Goal: Task Accomplishment & Management: Use online tool/utility

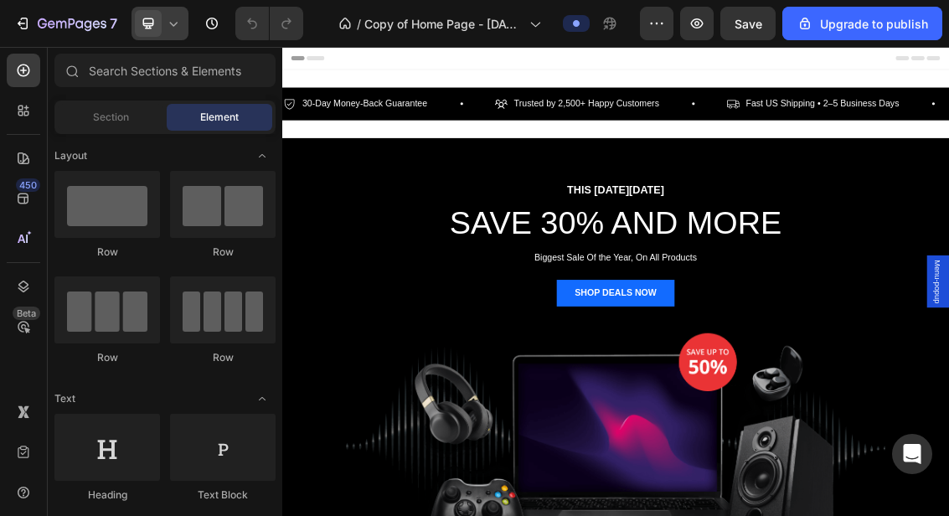
click at [167, 15] on icon at bounding box center [173, 23] width 17 height 17
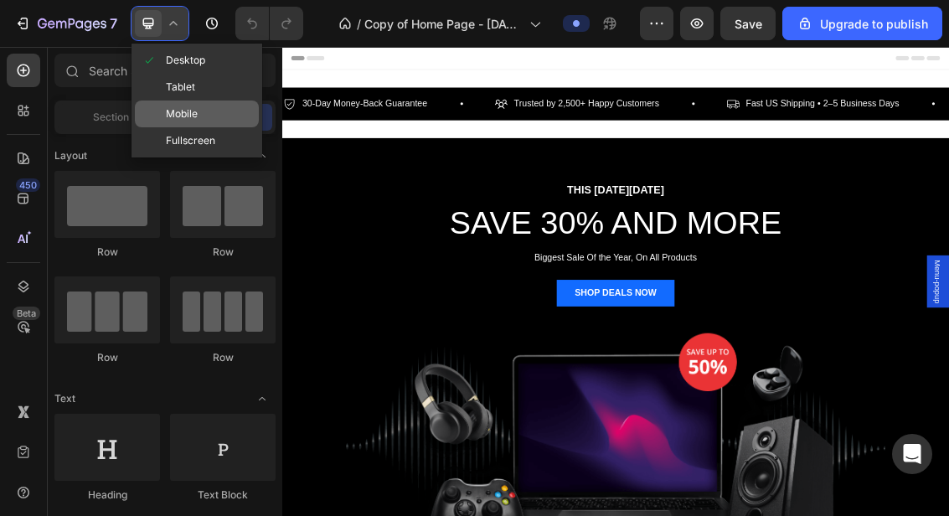
click at [172, 127] on div "Mobile" at bounding box center [197, 140] width 124 height 27
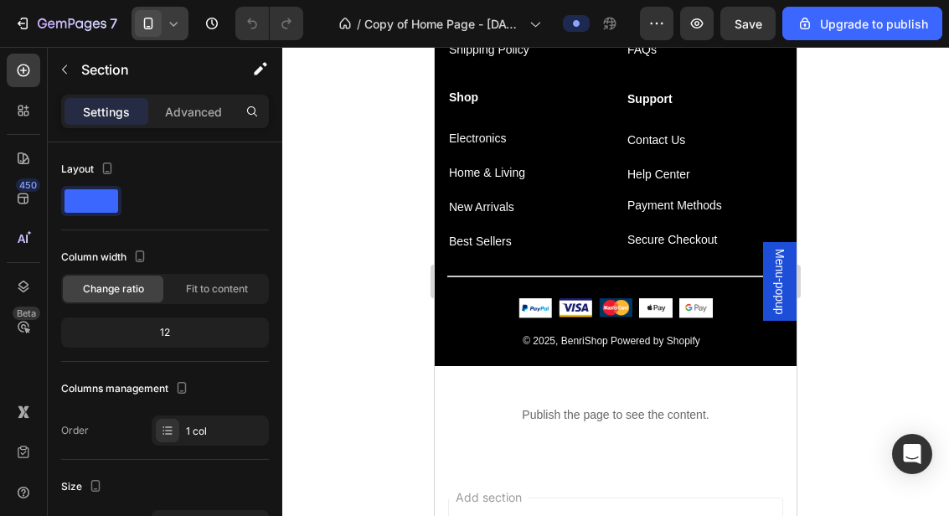
scroll to position [3470, 0]
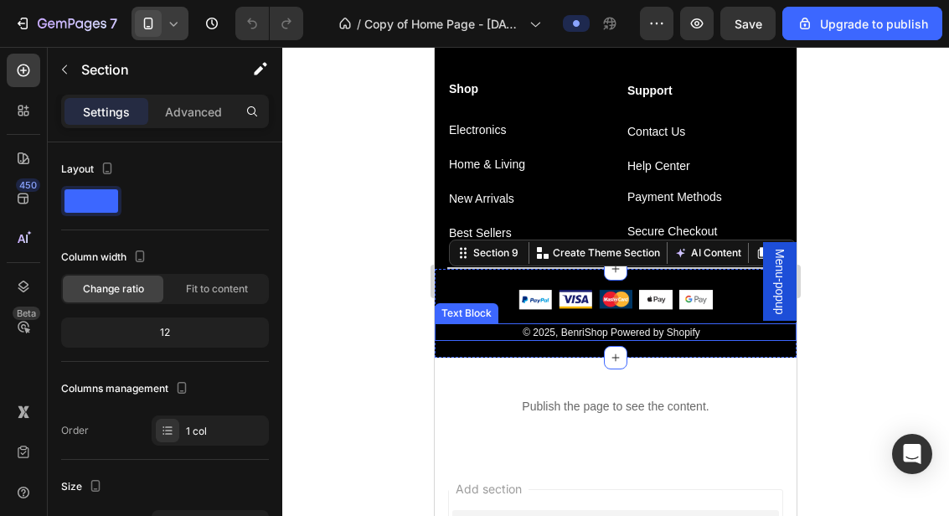
click at [719, 338] on p "© 2025, BenriShop Powered by Shopify" at bounding box center [610, 332] width 311 height 14
click at [467, 337] on p "© 2025, BenriShop Powered by Shopify" at bounding box center [610, 332] width 311 height 14
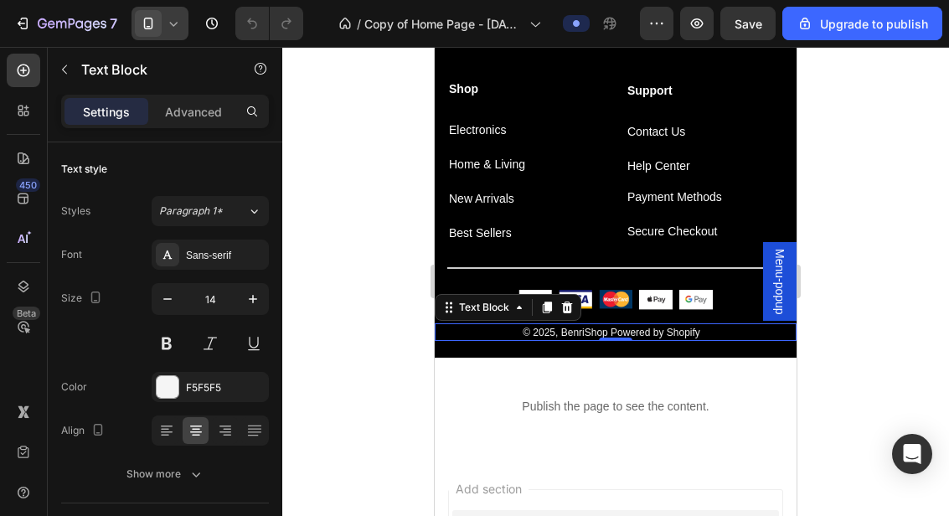
click at [869, 212] on div at bounding box center [615, 281] width 666 height 469
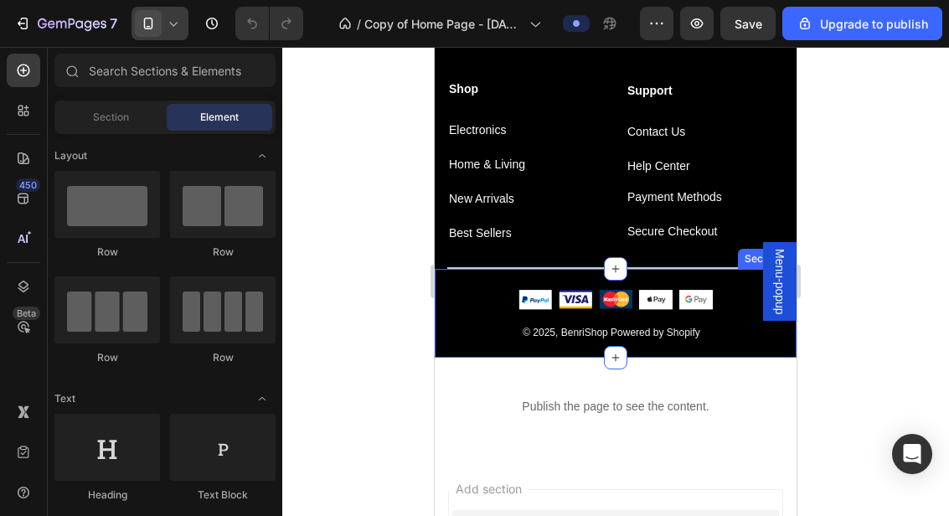
click at [723, 349] on div "Image Image Image Image Image Icon List Hoz Row © 2025, BenriShop Powered by Sh…" at bounding box center [616, 314] width 362 height 90
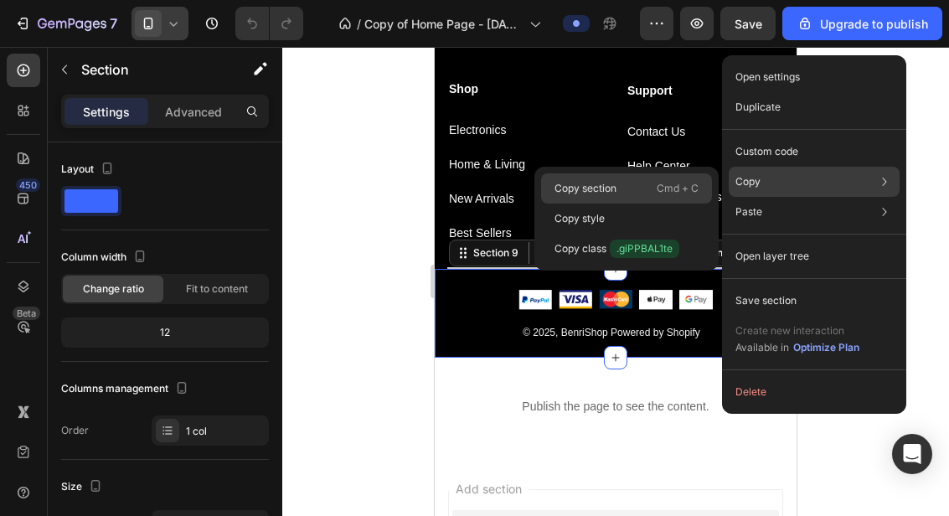
click at [660, 192] on p "Cmd + C" at bounding box center [677, 188] width 42 height 17
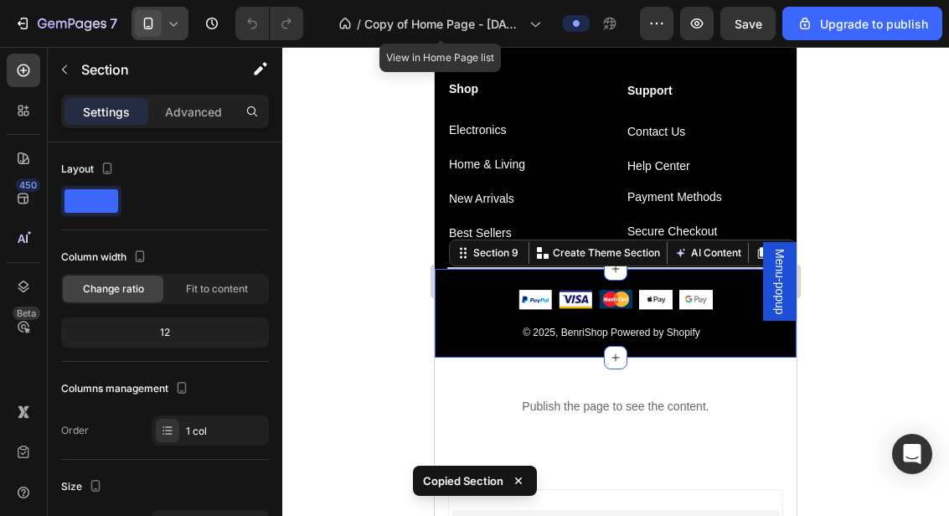
click at [749, 339] on div "© 2025, BenriShop Powered by Shopify" at bounding box center [611, 332] width 353 height 18
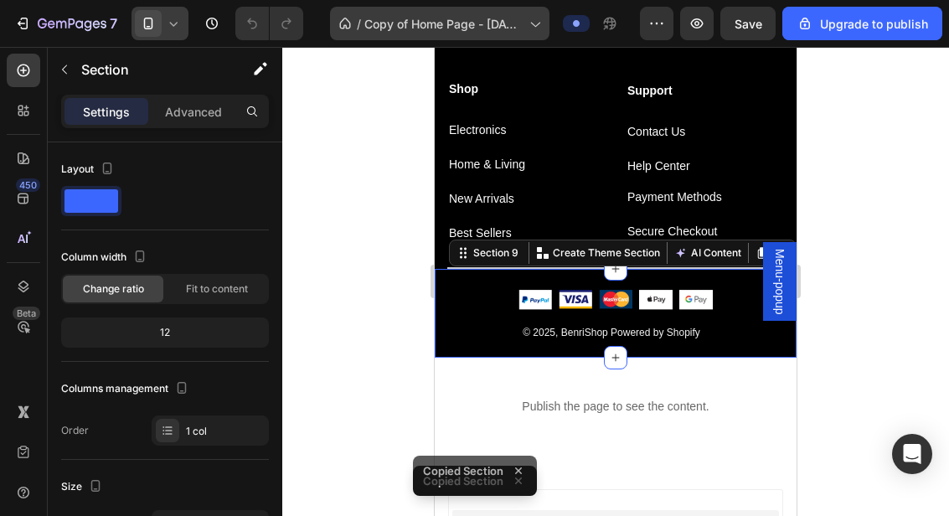
click at [486, 28] on span "Copy of Home Page - [DATE] 11:40:40" at bounding box center [443, 24] width 158 height 18
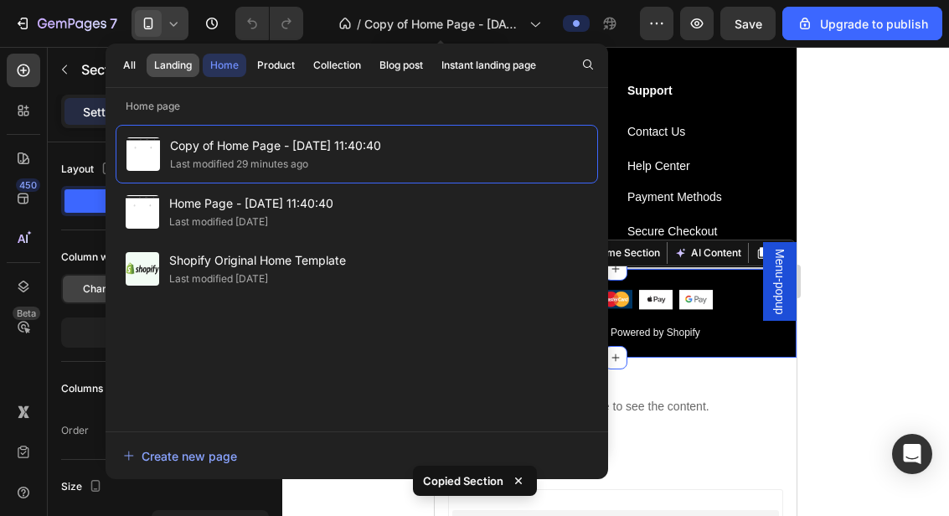
click at [189, 66] on div "Landing" at bounding box center [173, 65] width 38 height 15
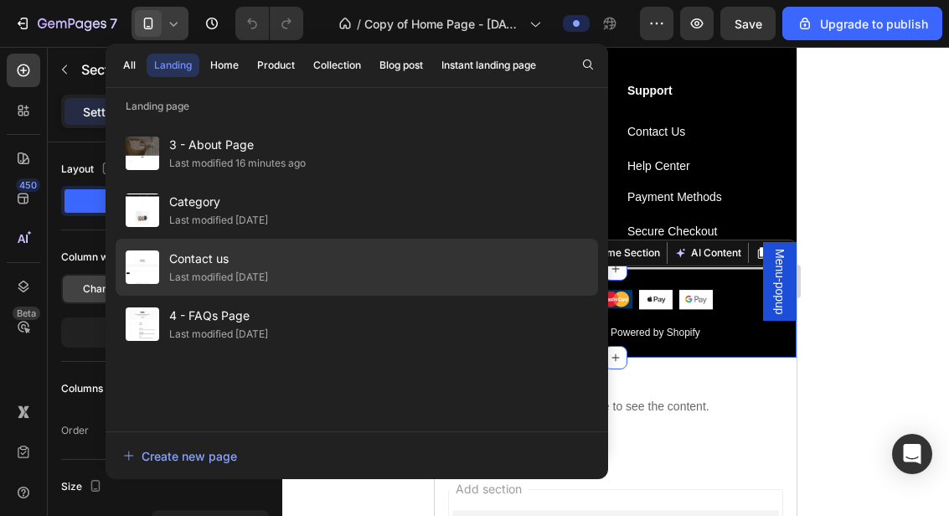
click at [410, 296] on div "Contact us Last modified [DATE]" at bounding box center [357, 324] width 482 height 57
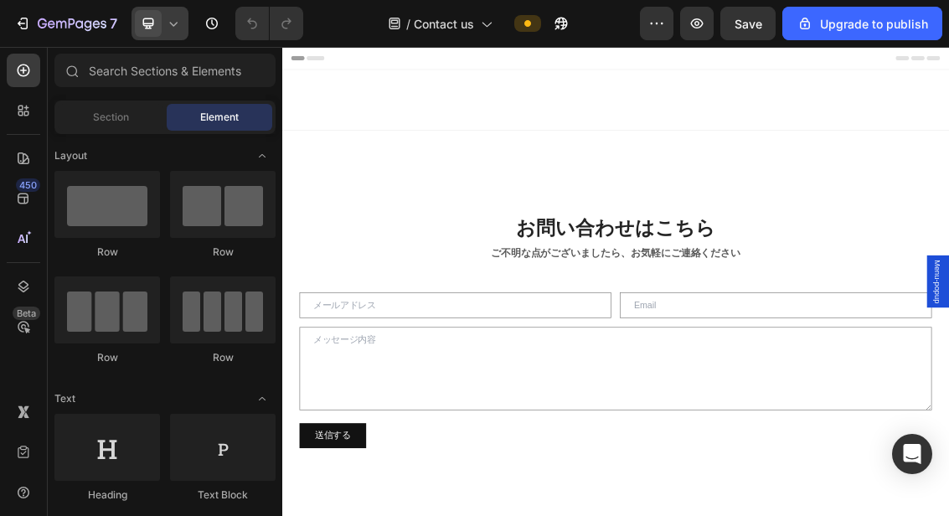
click at [159, 30] on span at bounding box center [148, 23] width 27 height 27
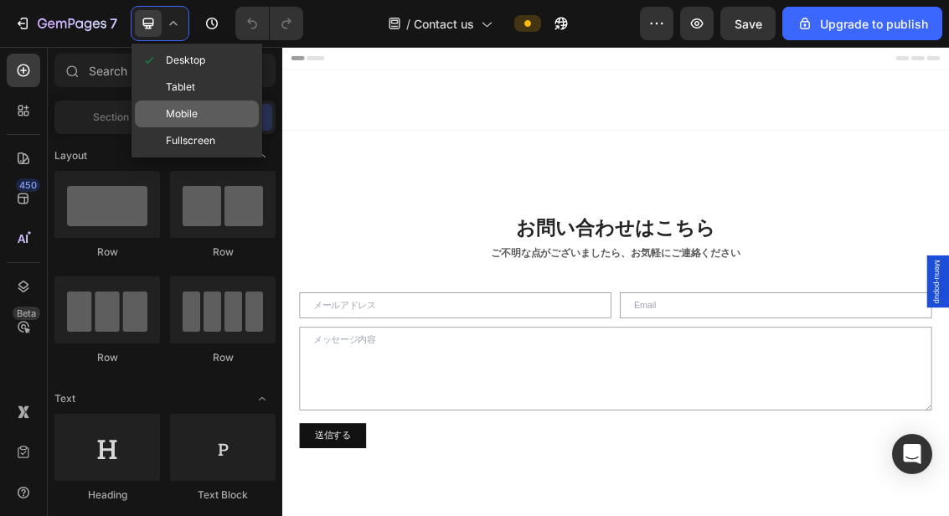
click at [219, 127] on div "Mobile" at bounding box center [197, 140] width 124 height 27
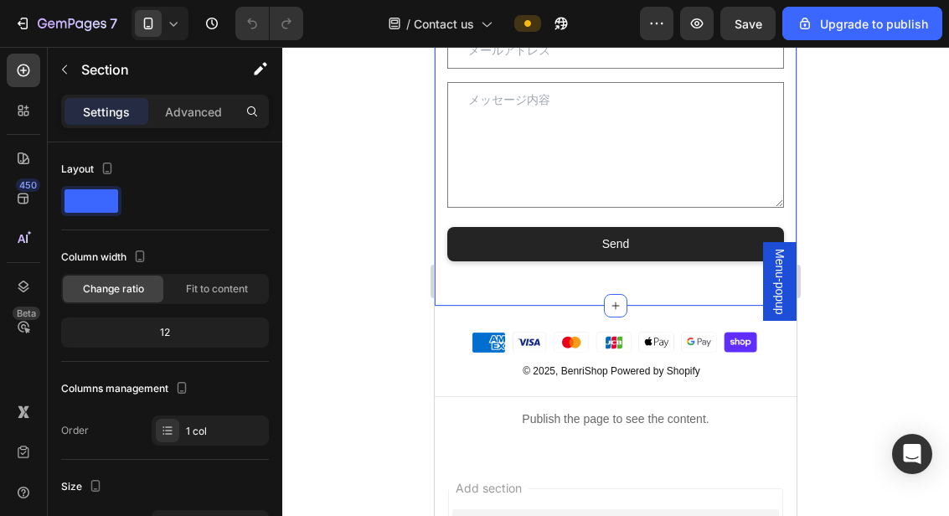
scroll to position [312, 0]
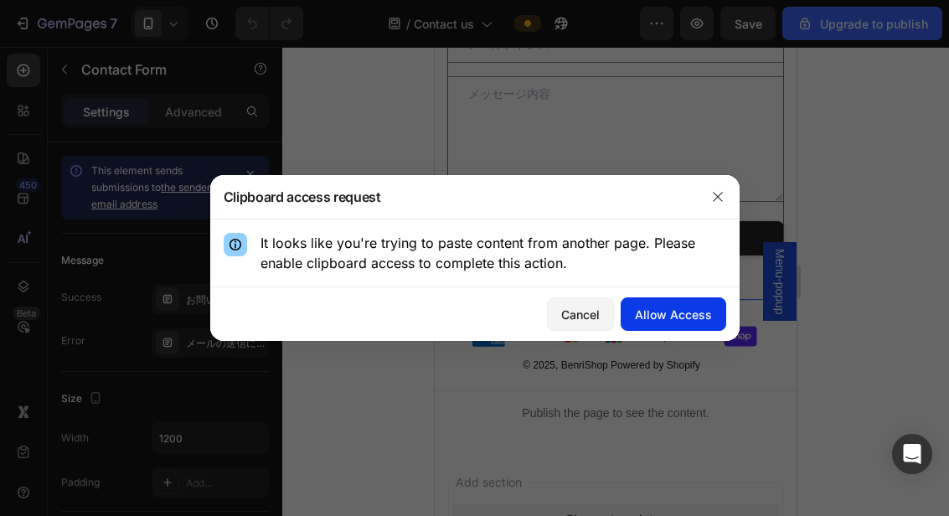
click at [686, 315] on div "Allow Access" at bounding box center [673, 315] width 77 height 18
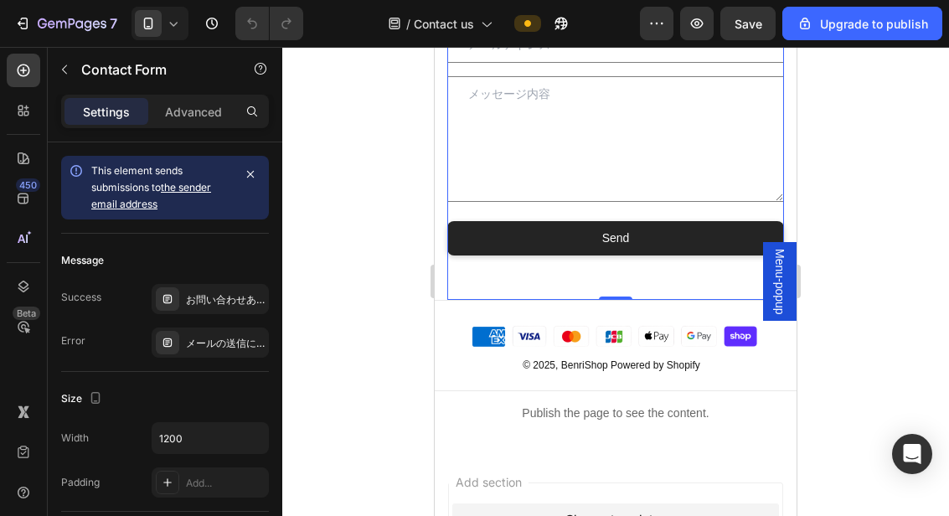
click at [868, 180] on div at bounding box center [615, 281] width 666 height 469
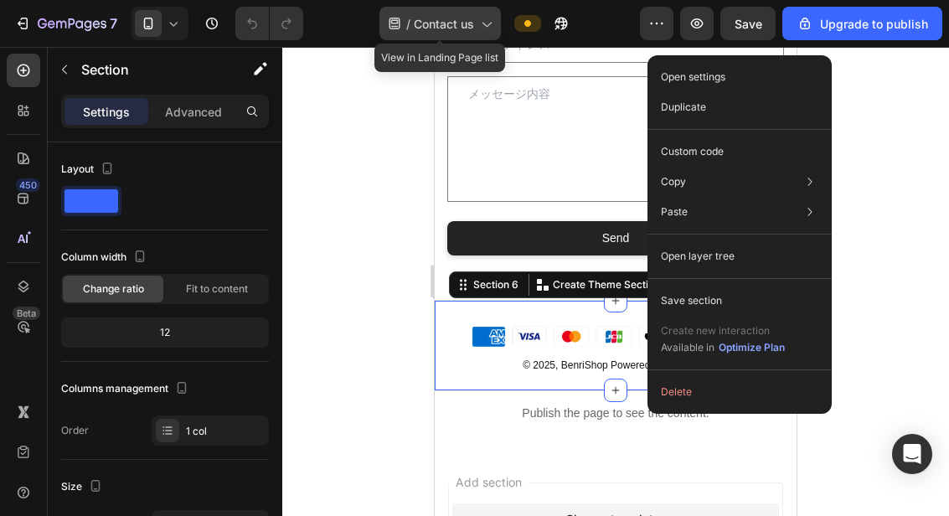
click at [478, 21] on icon at bounding box center [485, 23] width 17 height 17
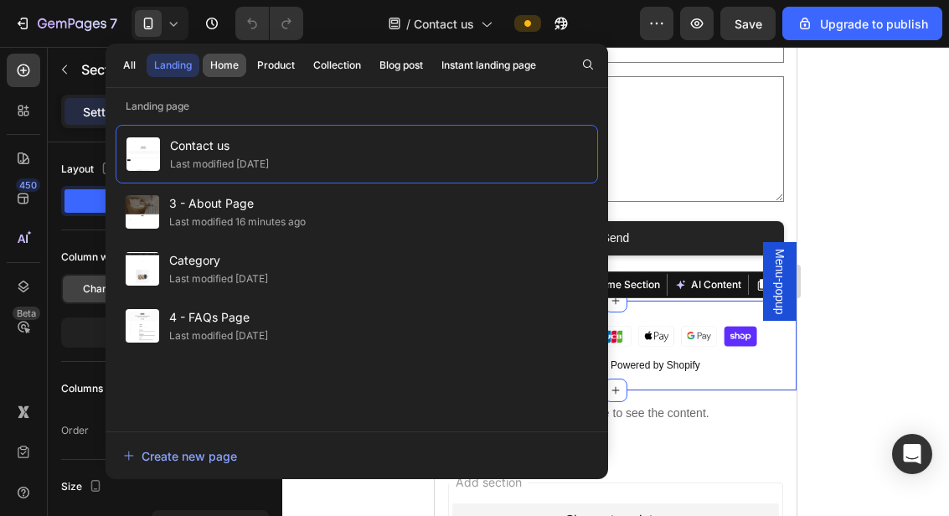
click at [229, 62] on div "Home" at bounding box center [224, 65] width 28 height 15
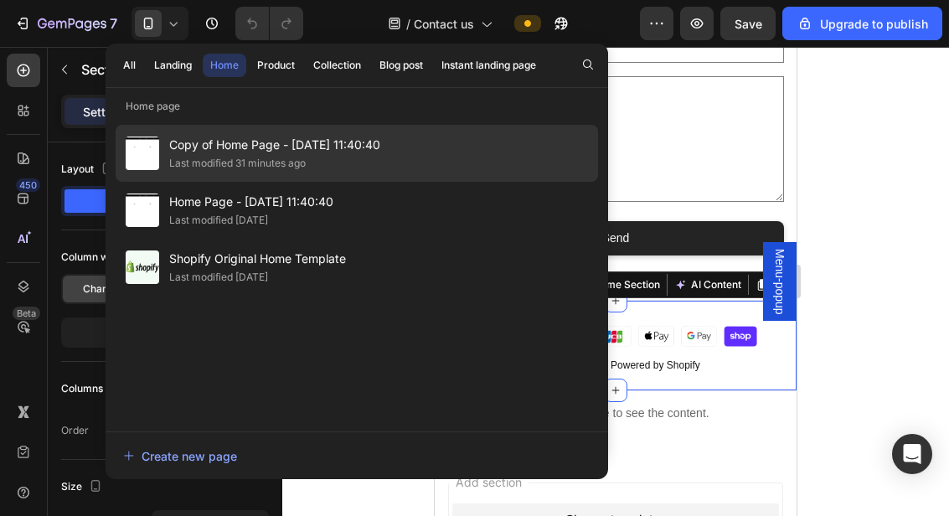
click at [374, 159] on div "Last modified 31 minutes ago" at bounding box center [274, 163] width 211 height 17
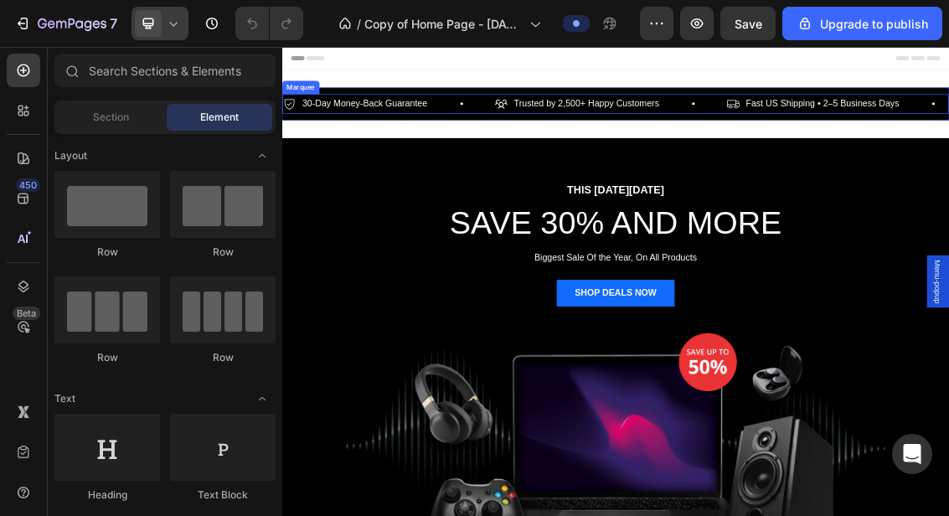
click at [168, 29] on icon at bounding box center [173, 23] width 17 height 17
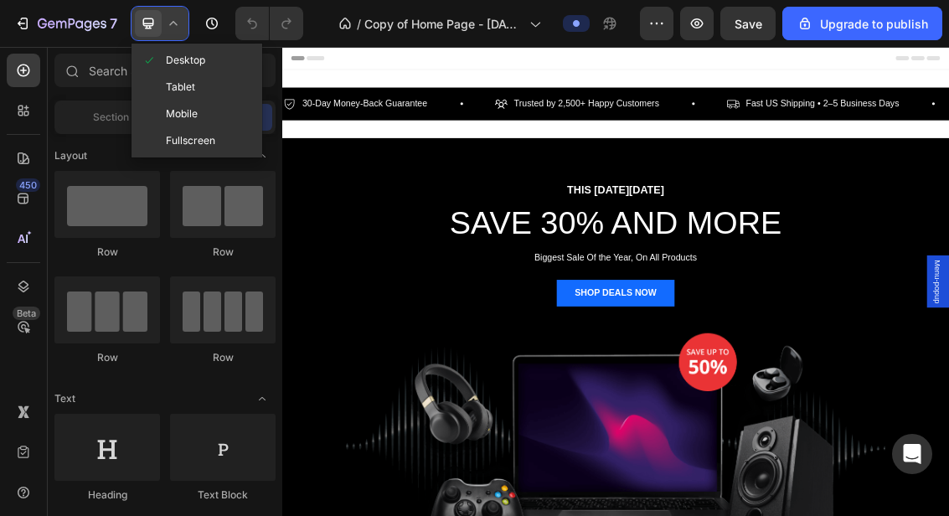
click at [172, 113] on span "Mobile" at bounding box center [182, 113] width 32 height 17
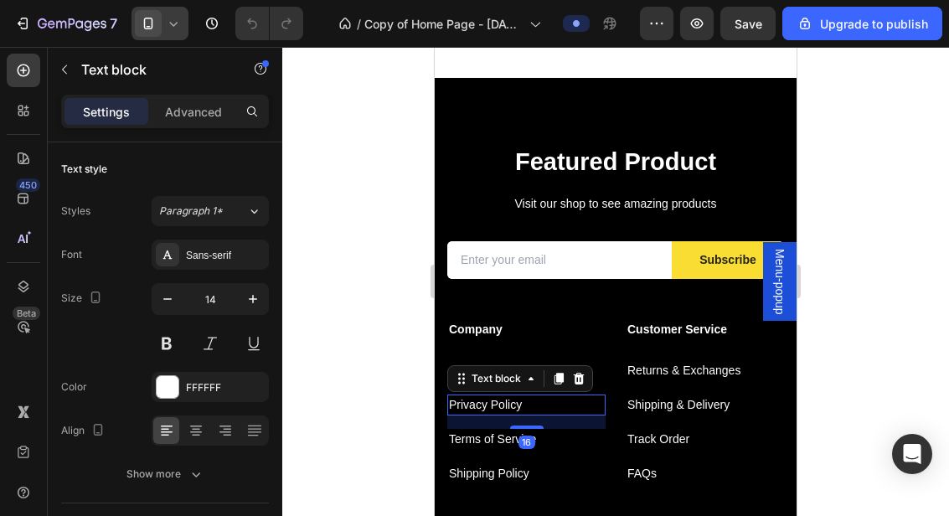
scroll to position [3029, 0]
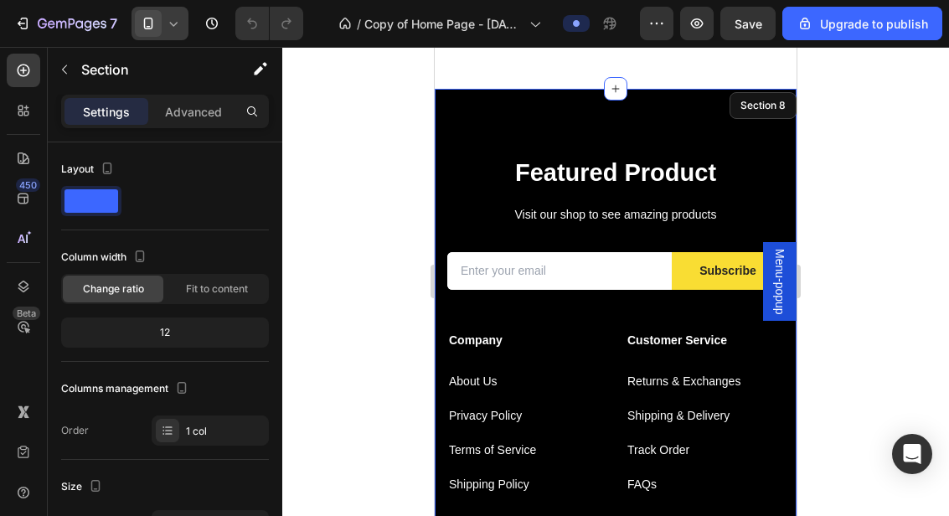
click at [691, 122] on div "Featured Product Heading Visit our shop to see amazing products Text block Emai…" at bounding box center [616, 400] width 362 height 623
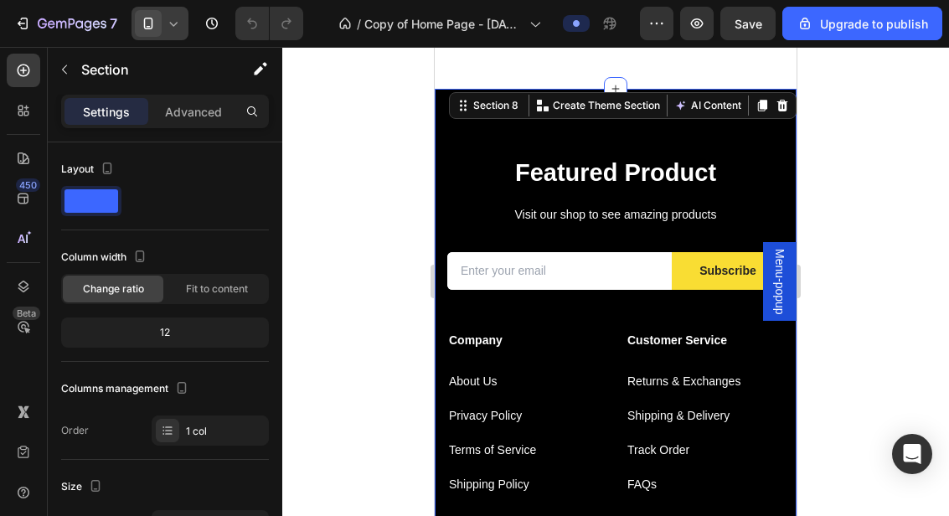
click at [738, 141] on div "Featured Product Heading Visit our shop to see amazing products Text block Emai…" at bounding box center [616, 400] width 362 height 623
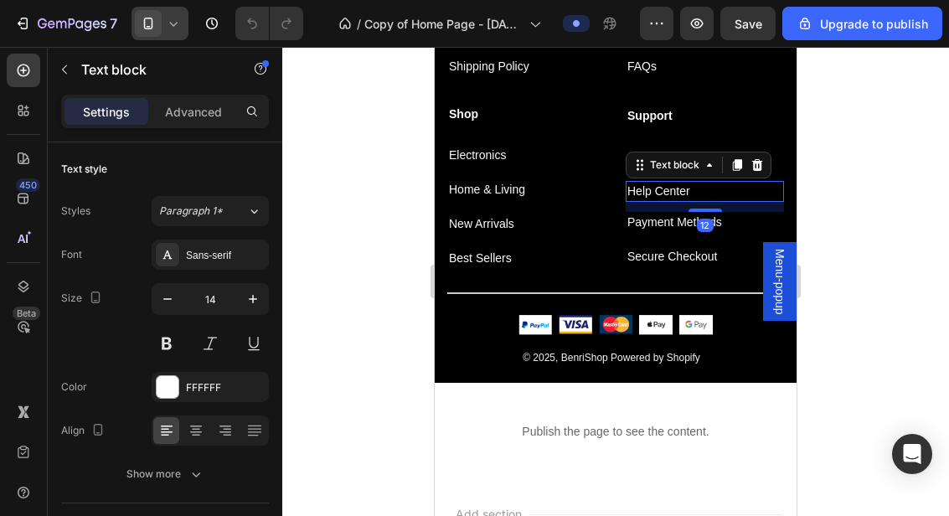
scroll to position [3460, 0]
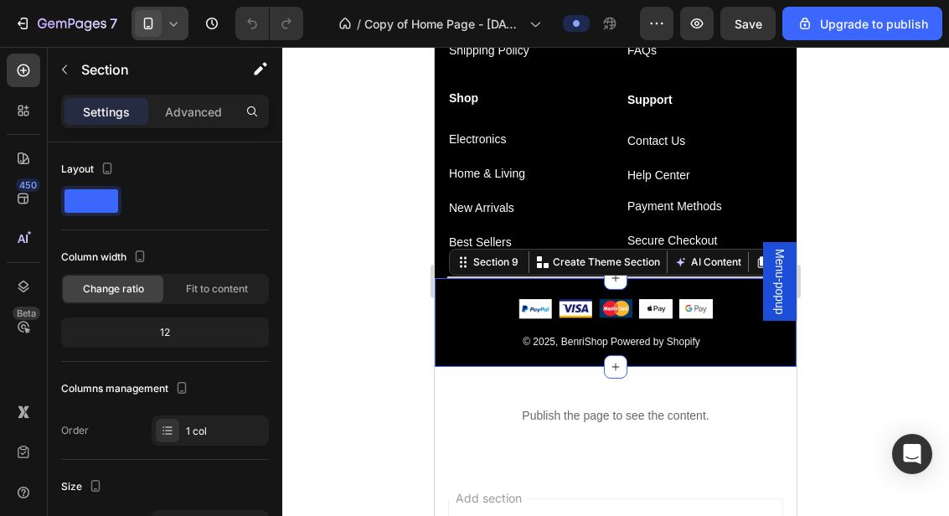
click at [750, 364] on div "Image Image Image Image Image Icon List Hoz Row © 2025, BenriShop Powered by Sh…" at bounding box center [616, 323] width 362 height 90
click at [743, 346] on p "© 2025, BenriShop Powered by Shopify" at bounding box center [610, 341] width 311 height 14
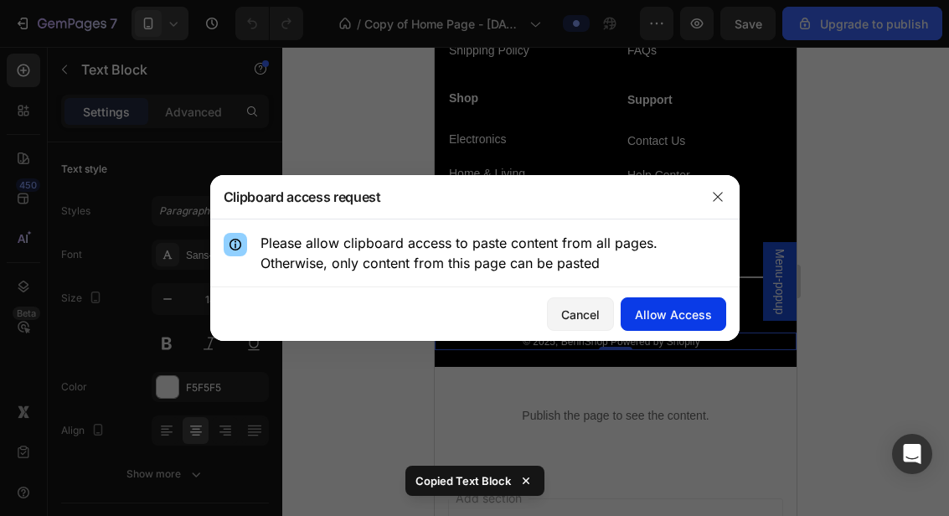
click at [687, 319] on div "Allow Access" at bounding box center [673, 315] width 77 height 18
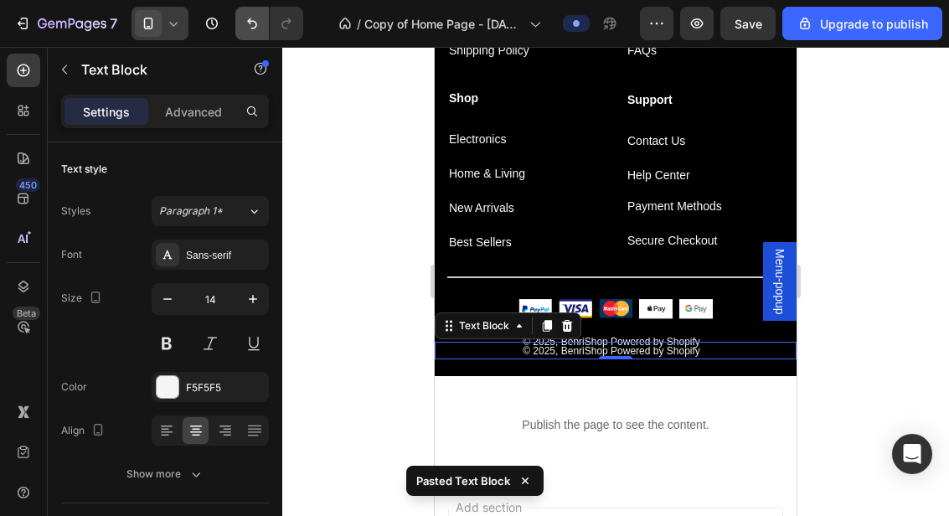
click at [250, 27] on icon "Undo/Redo" at bounding box center [252, 23] width 17 height 17
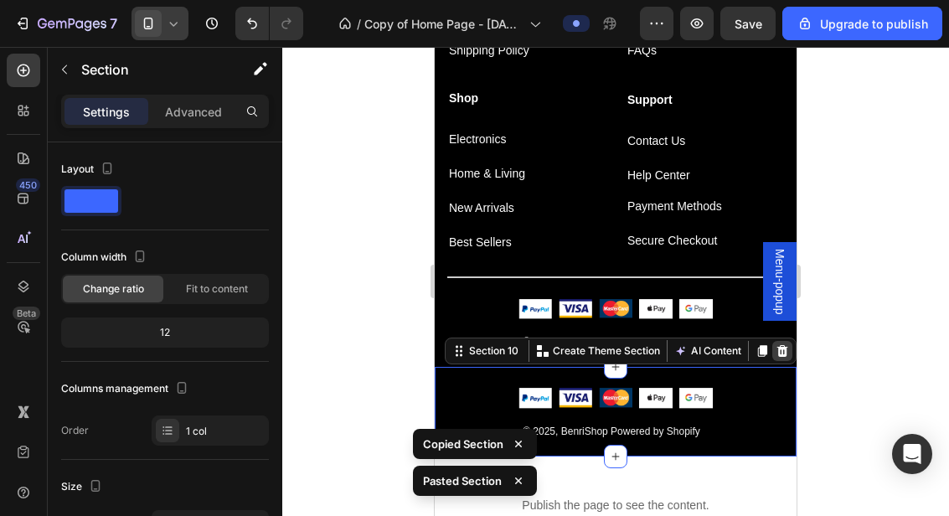
click at [778, 355] on icon at bounding box center [781, 350] width 13 height 13
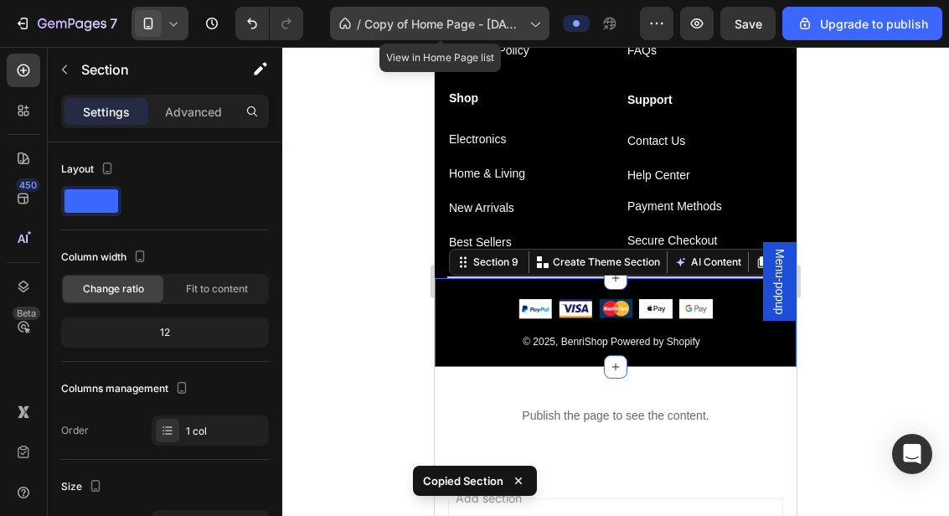
click at [506, 28] on span "Copy of Home Page - [DATE] 11:40:40" at bounding box center [443, 24] width 158 height 18
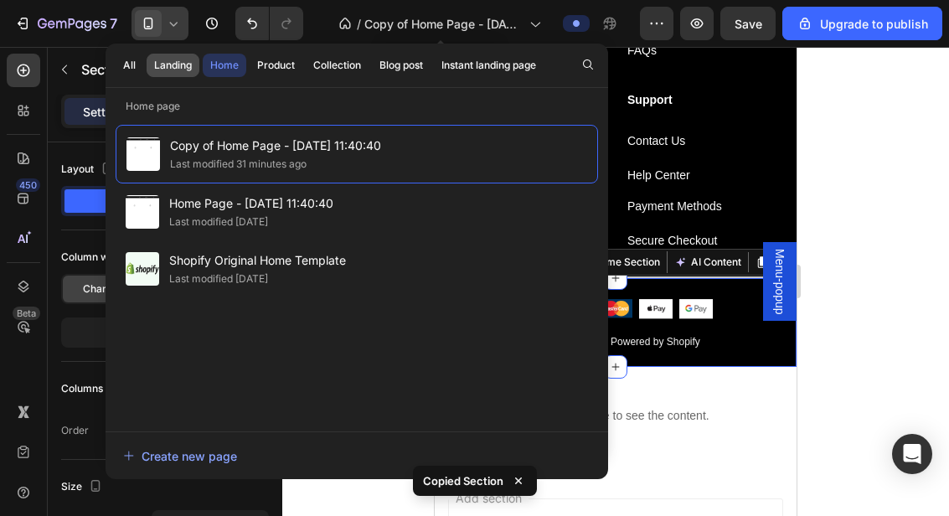
click at [172, 65] on div "Landing" at bounding box center [173, 65] width 38 height 15
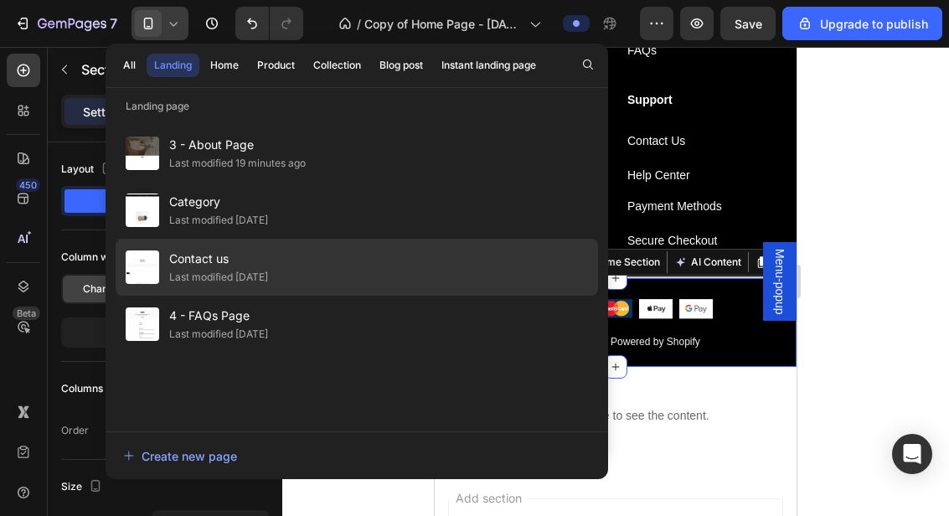
click at [466, 296] on div "Contact us Last modified [DATE]" at bounding box center [357, 324] width 482 height 57
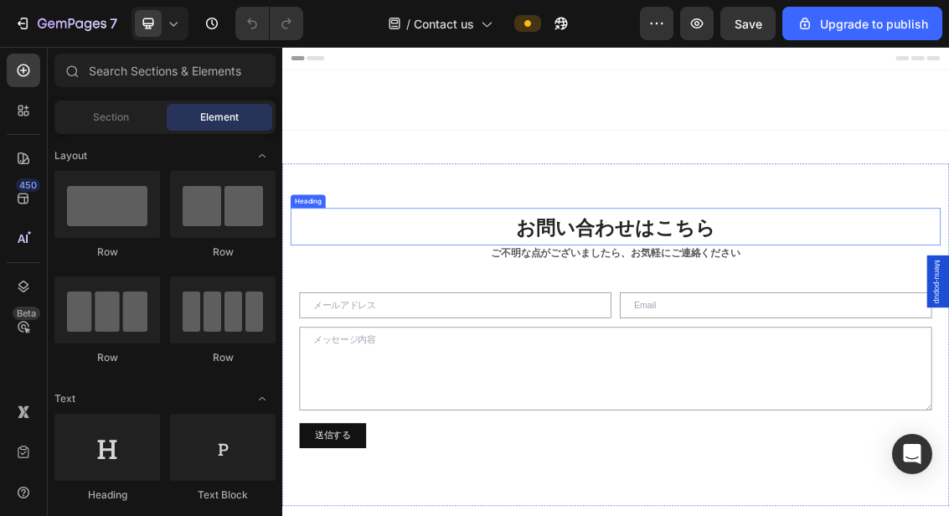
click at [161, 23] on span at bounding box center [148, 23] width 27 height 27
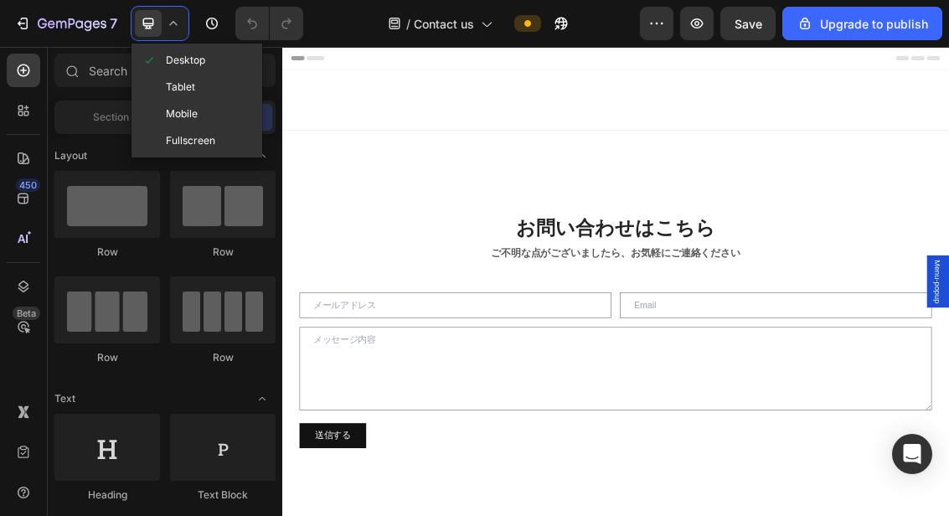
click at [174, 107] on span "Mobile" at bounding box center [182, 113] width 32 height 17
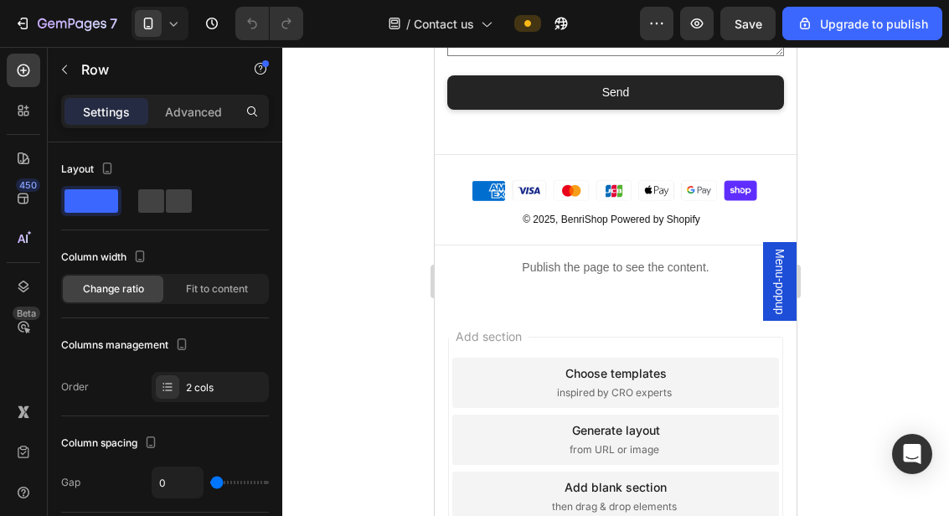
scroll to position [452, 0]
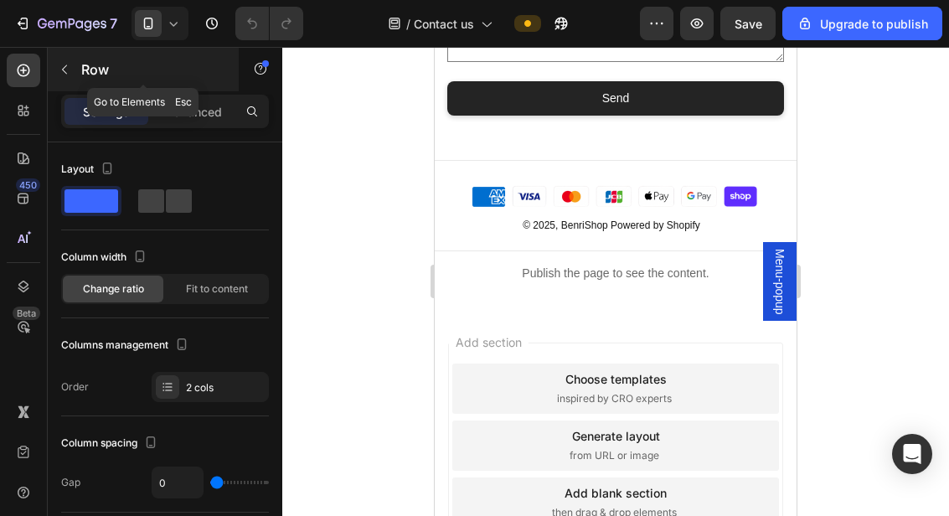
click at [72, 71] on button "button" at bounding box center [64, 69] width 27 height 27
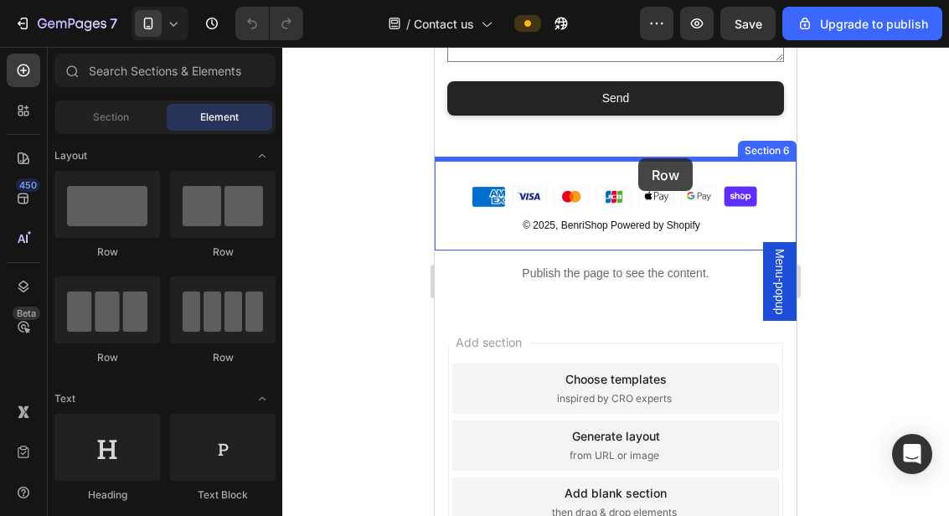
drag, startPoint x: 556, startPoint y: 268, endPoint x: 638, endPoint y: 158, distance: 137.0
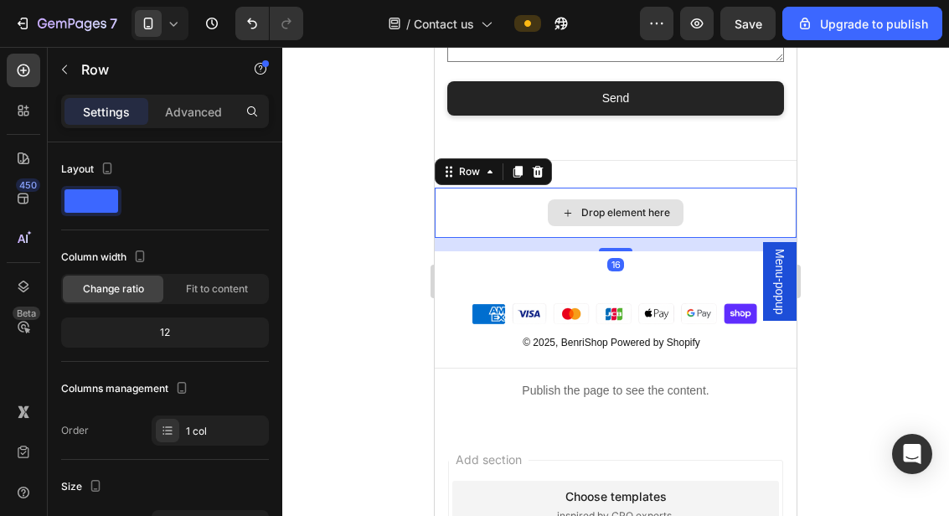
click at [708, 218] on div "Drop element here" at bounding box center [616, 213] width 362 height 50
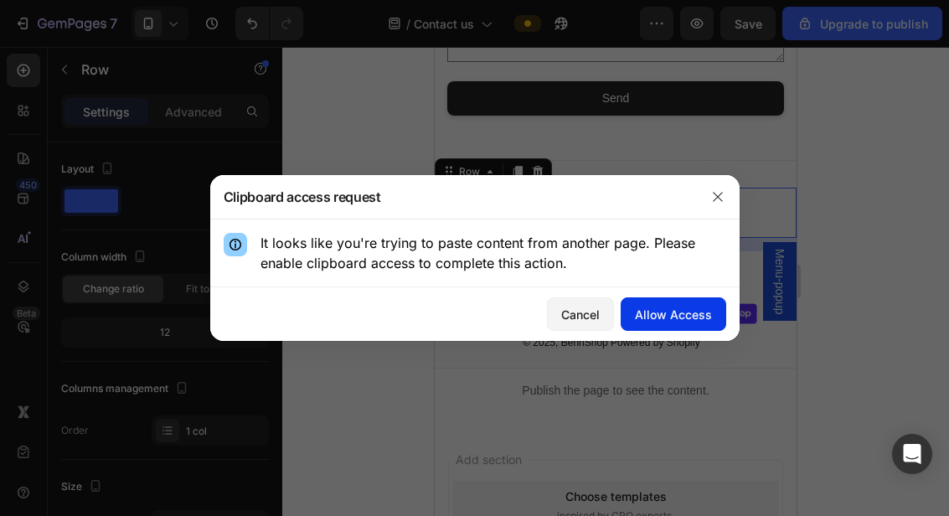
click at [661, 317] on div "Allow Access" at bounding box center [673, 315] width 77 height 18
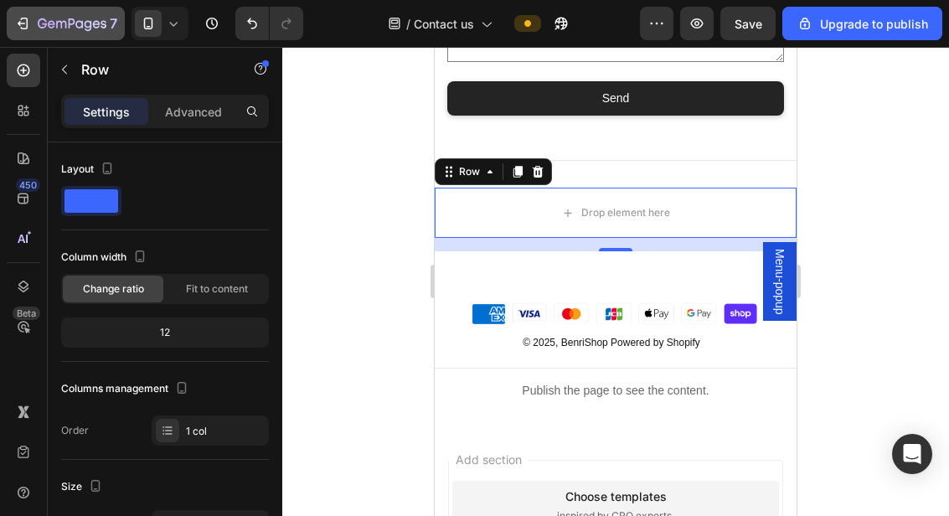
click at [60, 30] on icon "button" at bounding box center [72, 25] width 69 height 14
